Goal: Entertainment & Leisure: Consume media (video, audio)

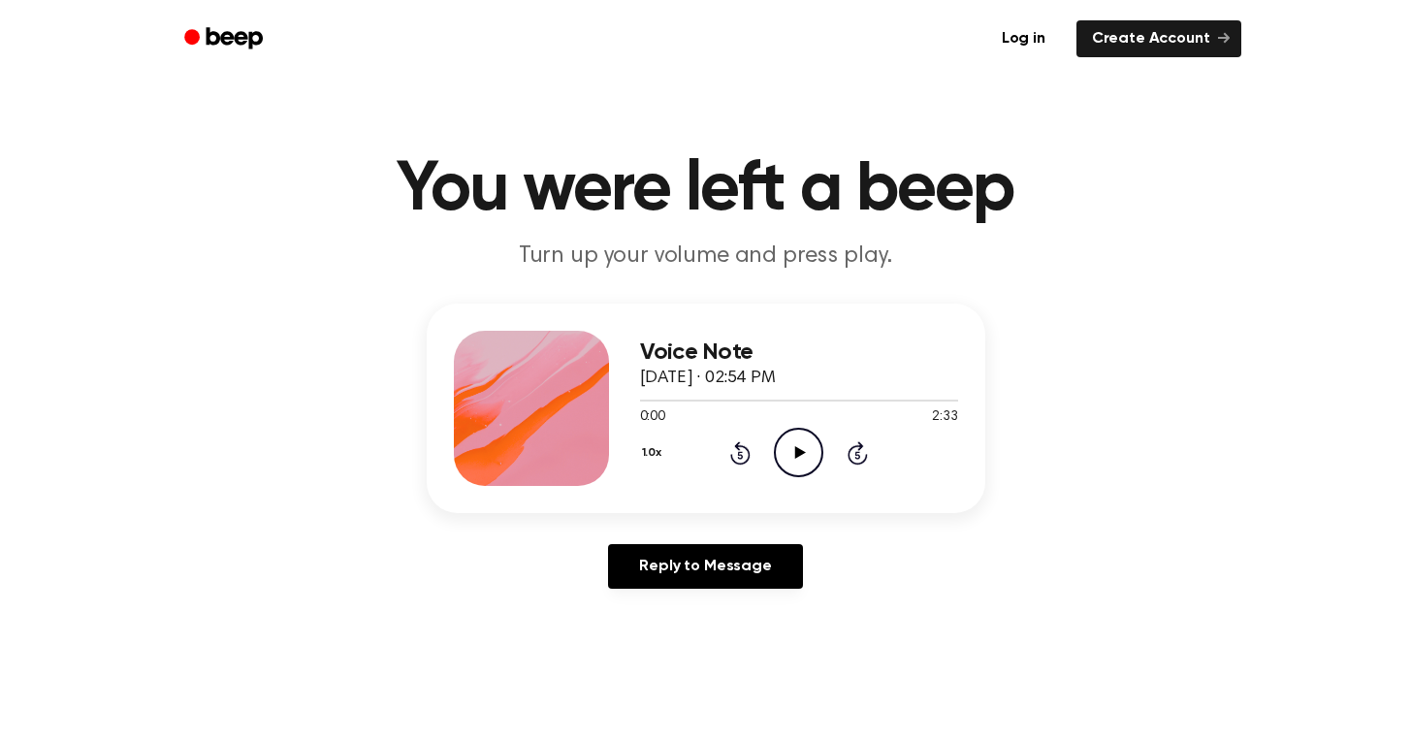
click at [809, 457] on icon "Play Audio" at bounding box center [798, 452] width 49 height 49
click at [804, 447] on icon "Play Audio" at bounding box center [798, 452] width 49 height 49
click at [804, 465] on icon "Pause Audio" at bounding box center [798, 452] width 49 height 49
click at [810, 455] on icon "Play Audio" at bounding box center [798, 452] width 49 height 49
click at [1020, 1] on div "Log in Create Account" at bounding box center [706, 39] width 1071 height 78
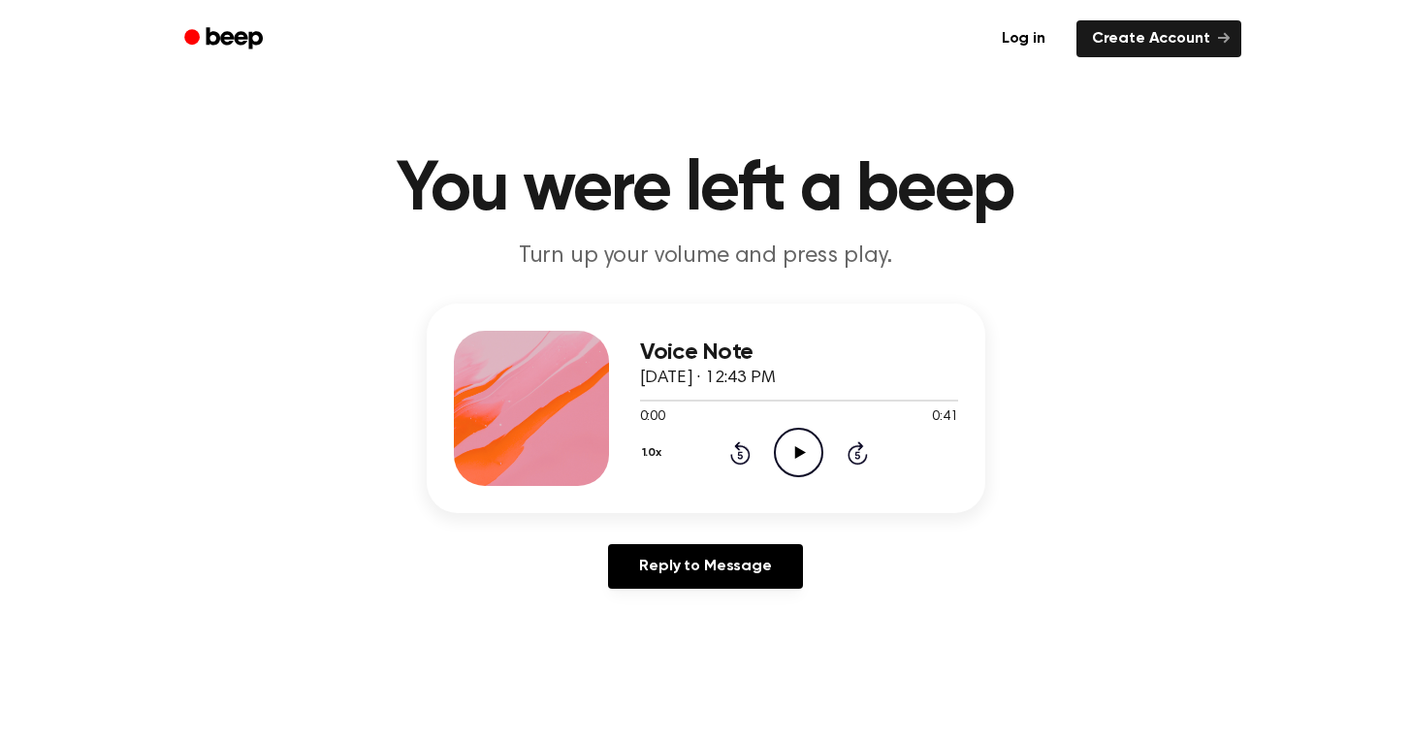
click at [803, 448] on icon "Play Audio" at bounding box center [798, 452] width 49 height 49
